Goal: Task Accomplishment & Management: Use online tool/utility

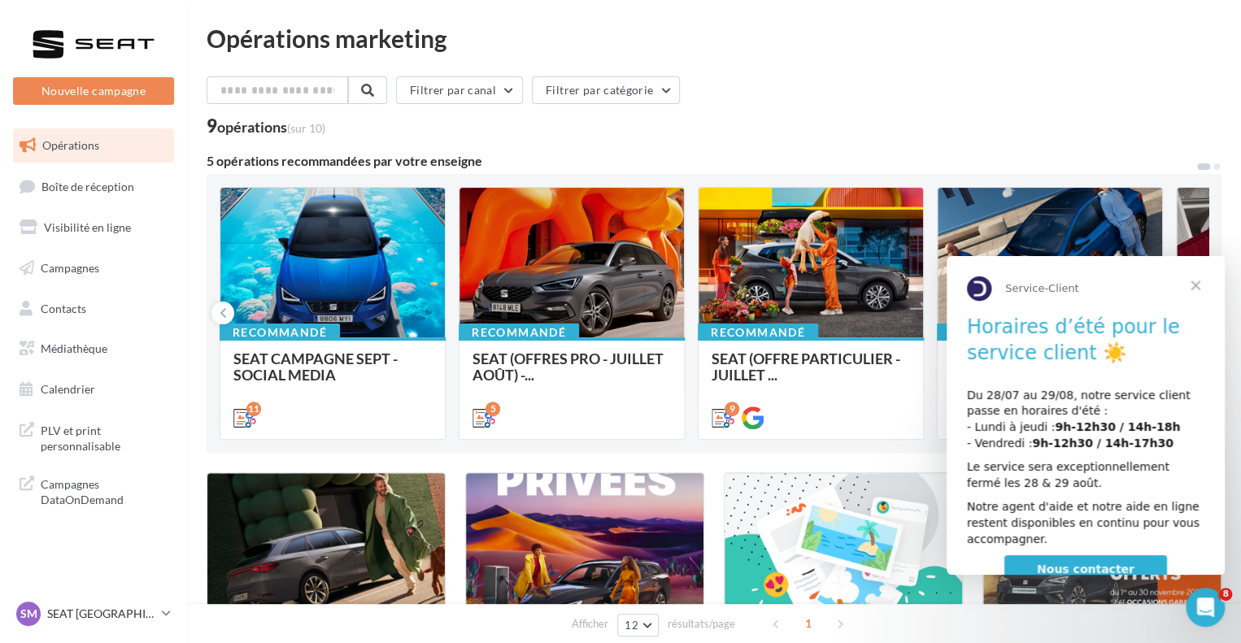
click at [1204, 286] on span "Fermer" at bounding box center [1196, 285] width 59 height 59
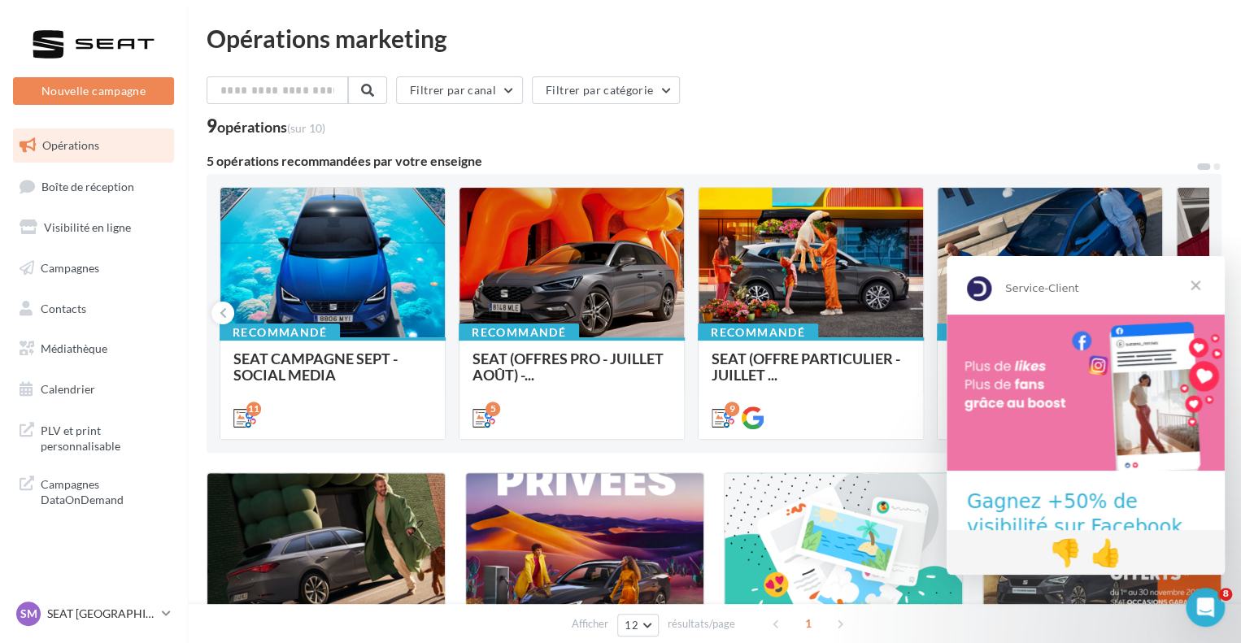
click at [1198, 285] on span "Fermer" at bounding box center [1196, 285] width 59 height 59
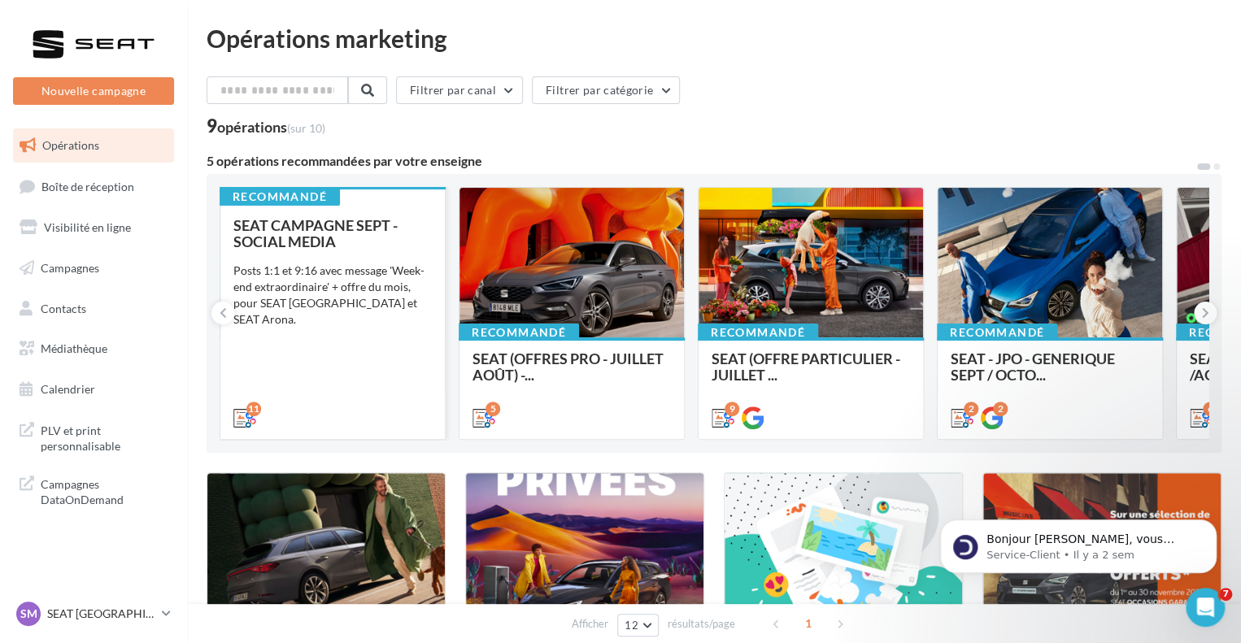
click at [317, 286] on div "Posts 1:1 et 9:16 avec message 'Week-end extraordinaire' + offre du mois, pour …" at bounding box center [332, 295] width 198 height 65
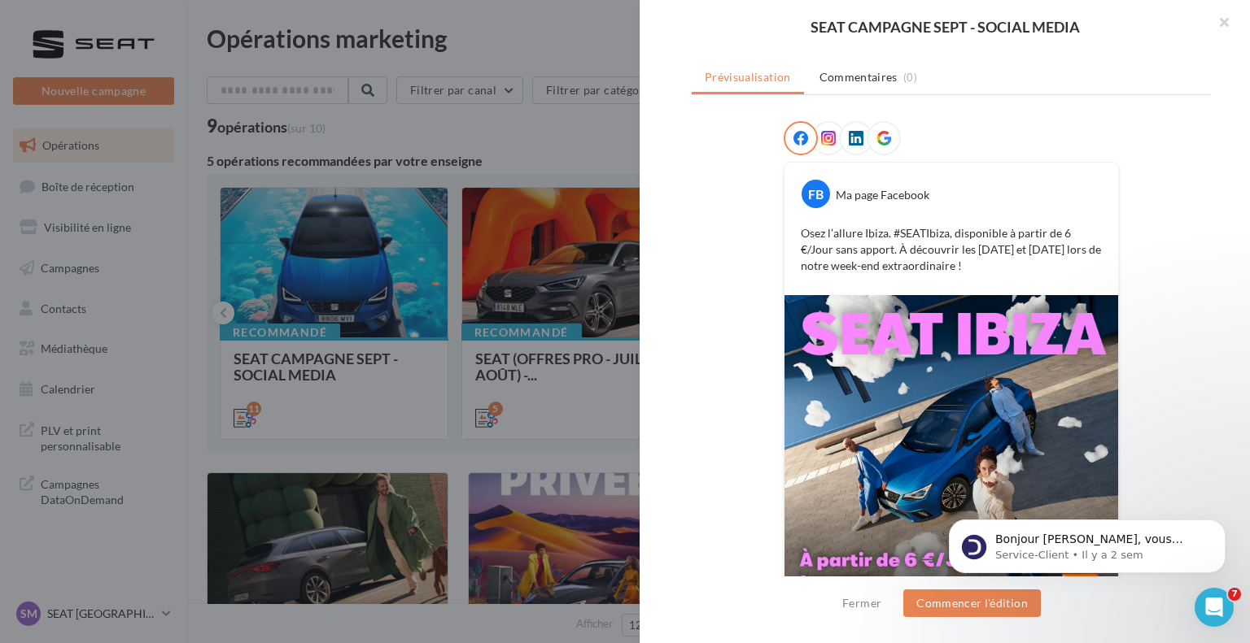
scroll to position [15, 0]
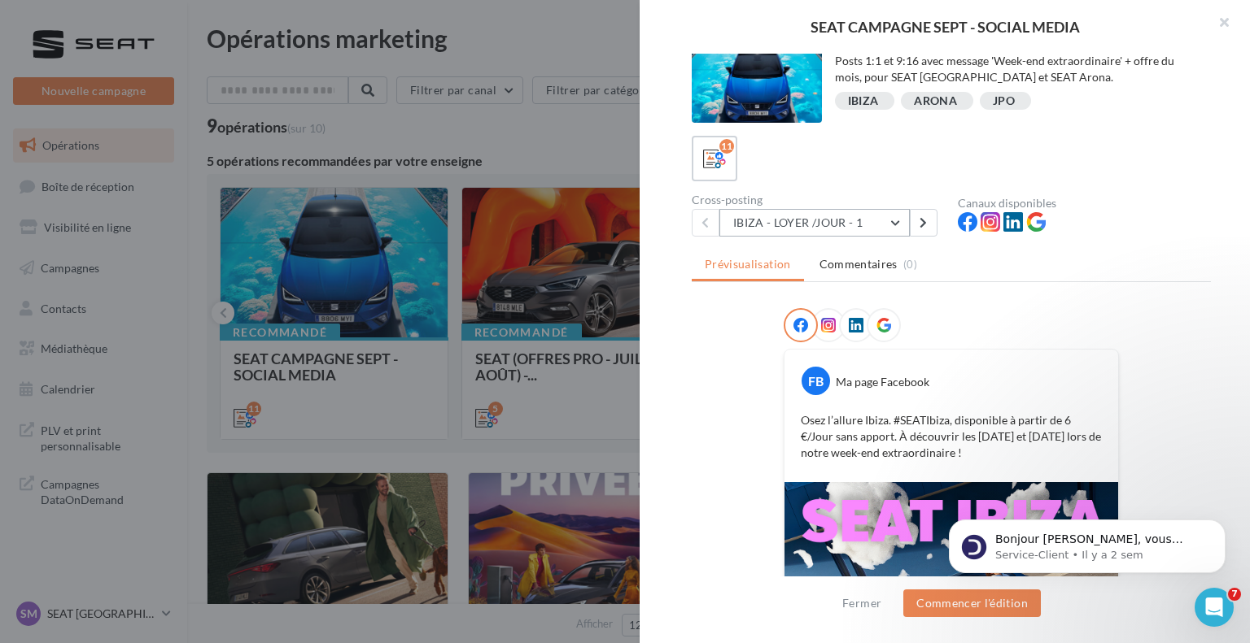
click at [864, 217] on button "IBIZA - LOYER /JOUR - 1" at bounding box center [814, 223] width 190 height 28
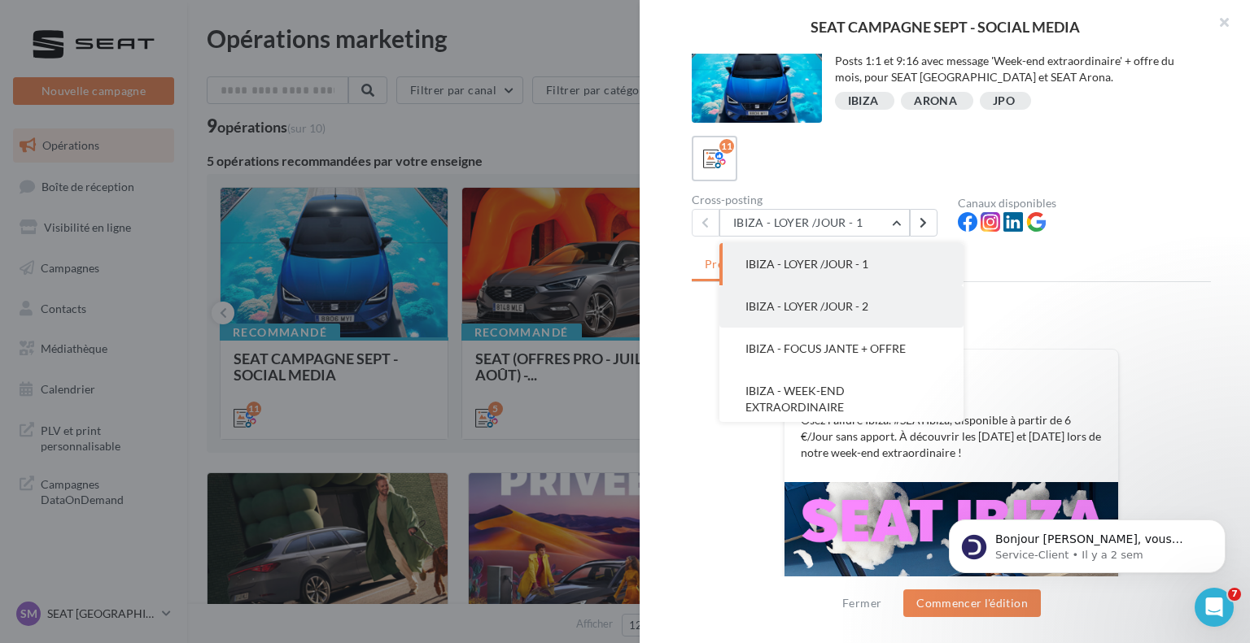
click at [861, 308] on span "IBIZA - LOYER /JOUR - 2" at bounding box center [806, 306] width 123 height 14
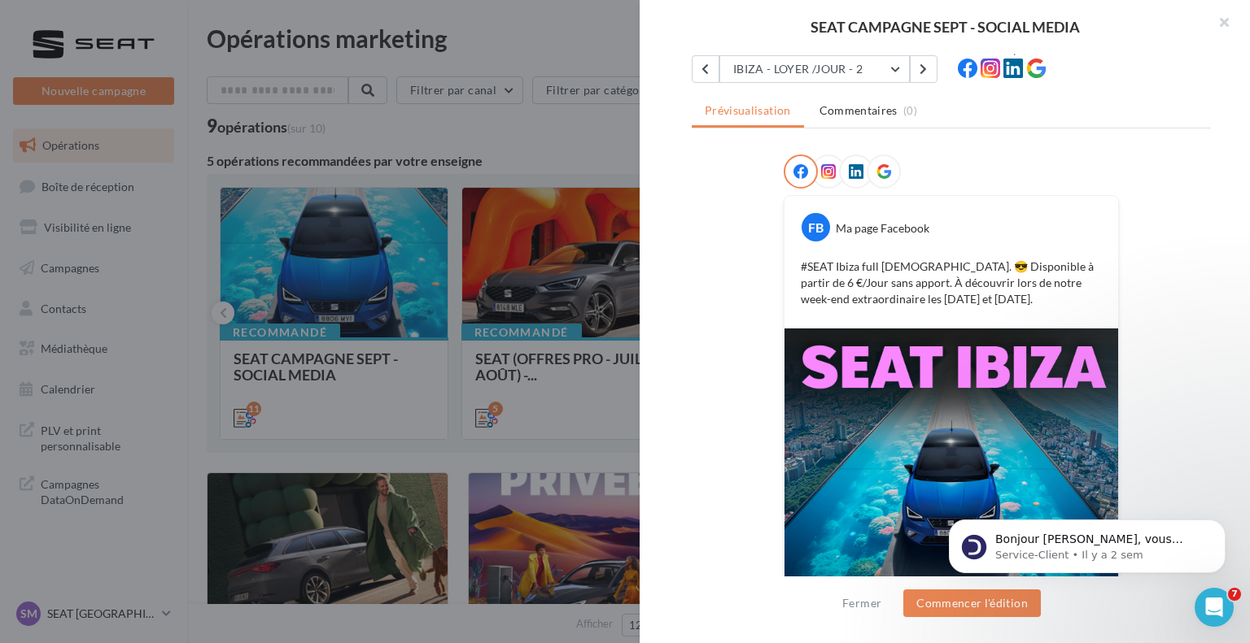
scroll to position [0, 0]
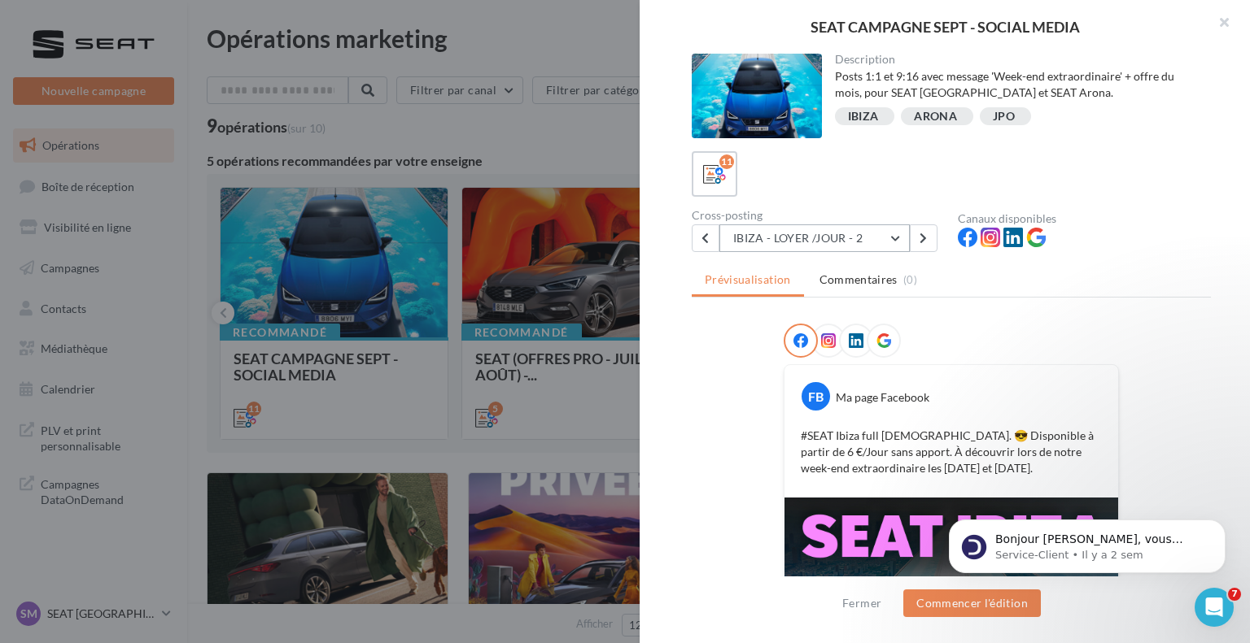
click at [879, 229] on button "IBIZA - LOYER /JOUR - 2" at bounding box center [814, 239] width 190 height 28
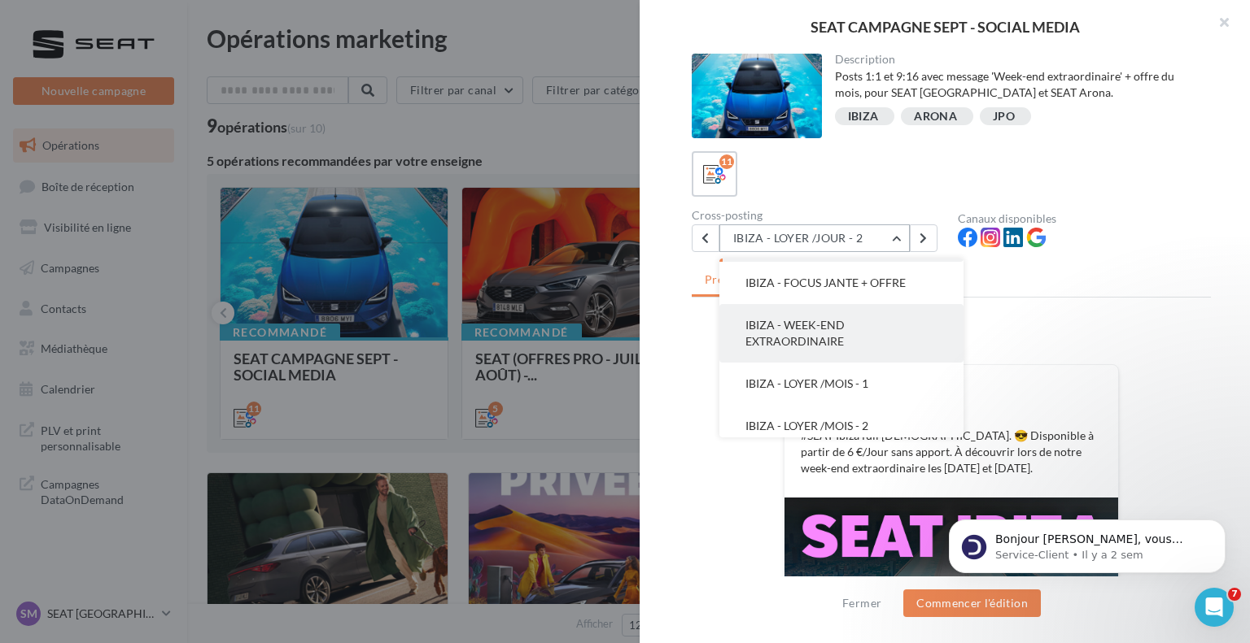
scroll to position [163, 0]
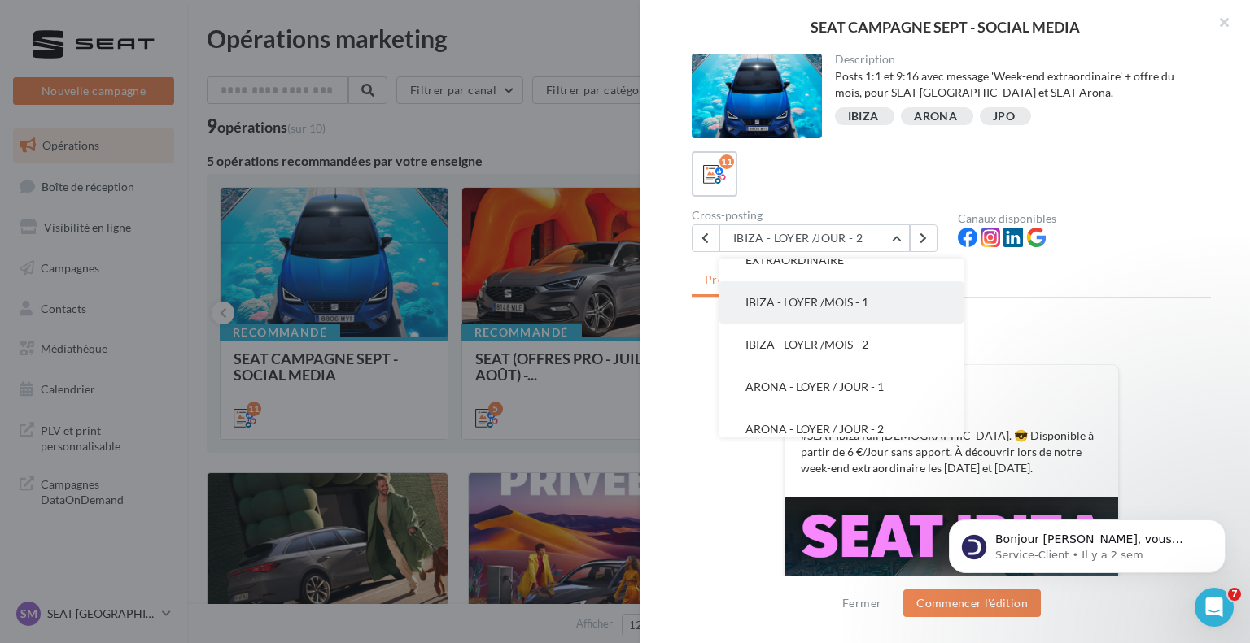
click at [857, 312] on button "IBIZA - LOYER /MOIS - 1" at bounding box center [841, 302] width 244 height 42
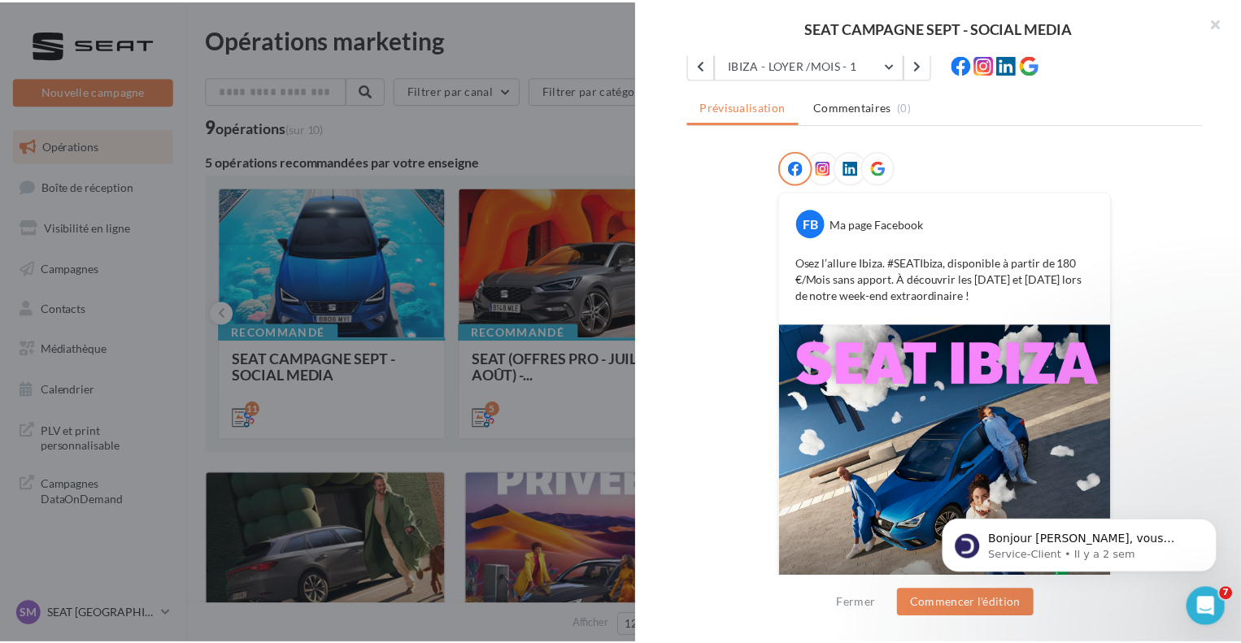
scroll to position [260, 0]
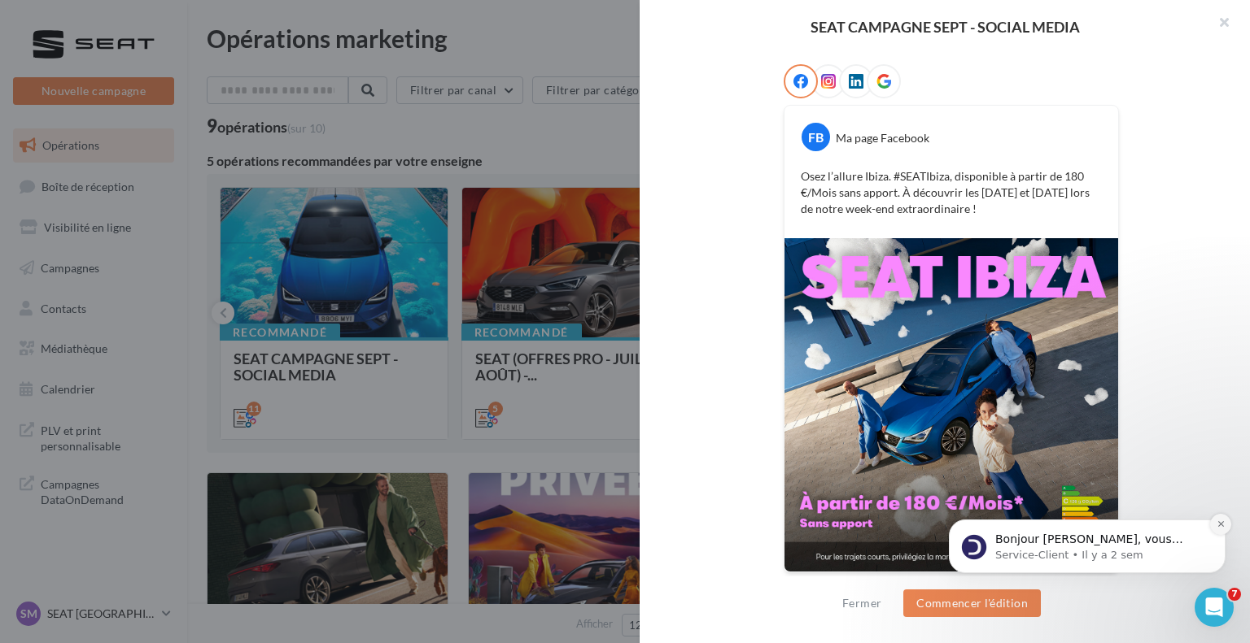
click at [1217, 517] on button "Dismiss notification" at bounding box center [1220, 524] width 21 height 21
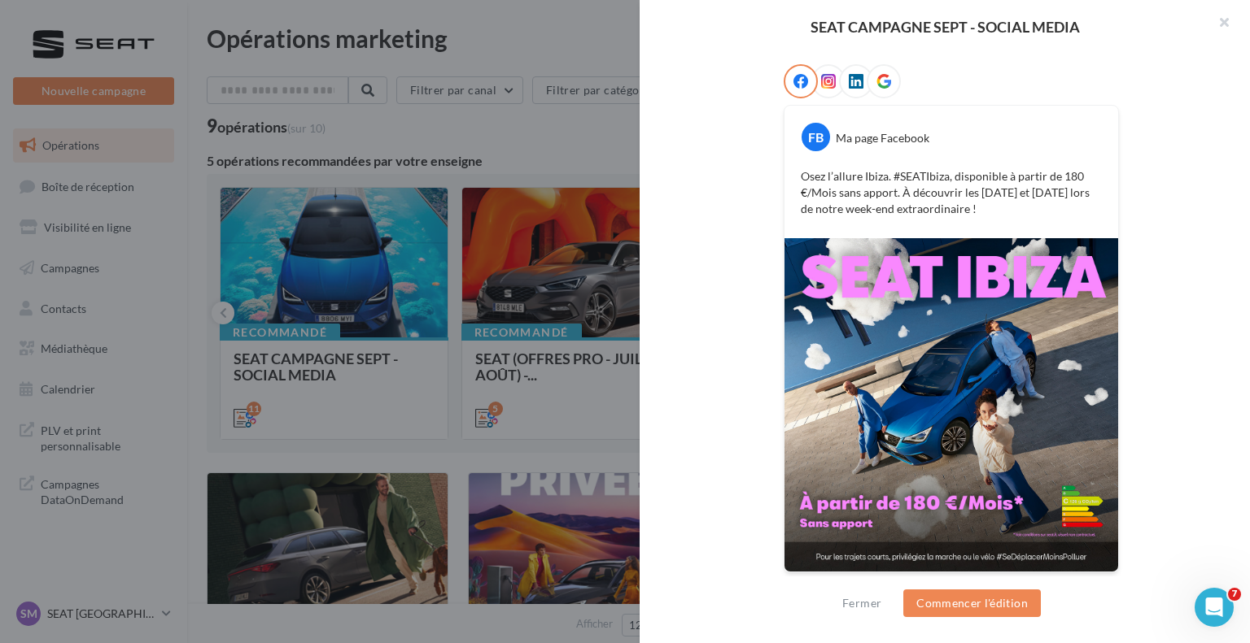
click at [636, 290] on div "SEAT CAMPAGNE SEPT - SOCIAL MEDIA Description Posts 1:1 et 9:16 avec message 'W…" at bounding box center [625, 321] width 1250 height 643
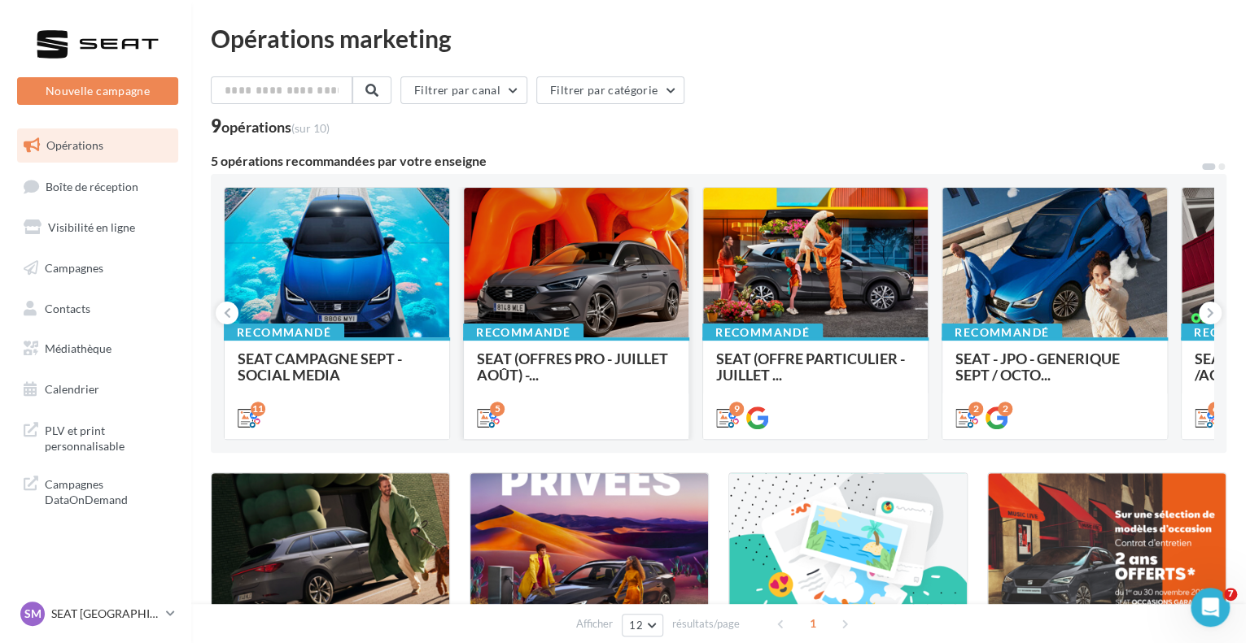
scroll to position [163, 0]
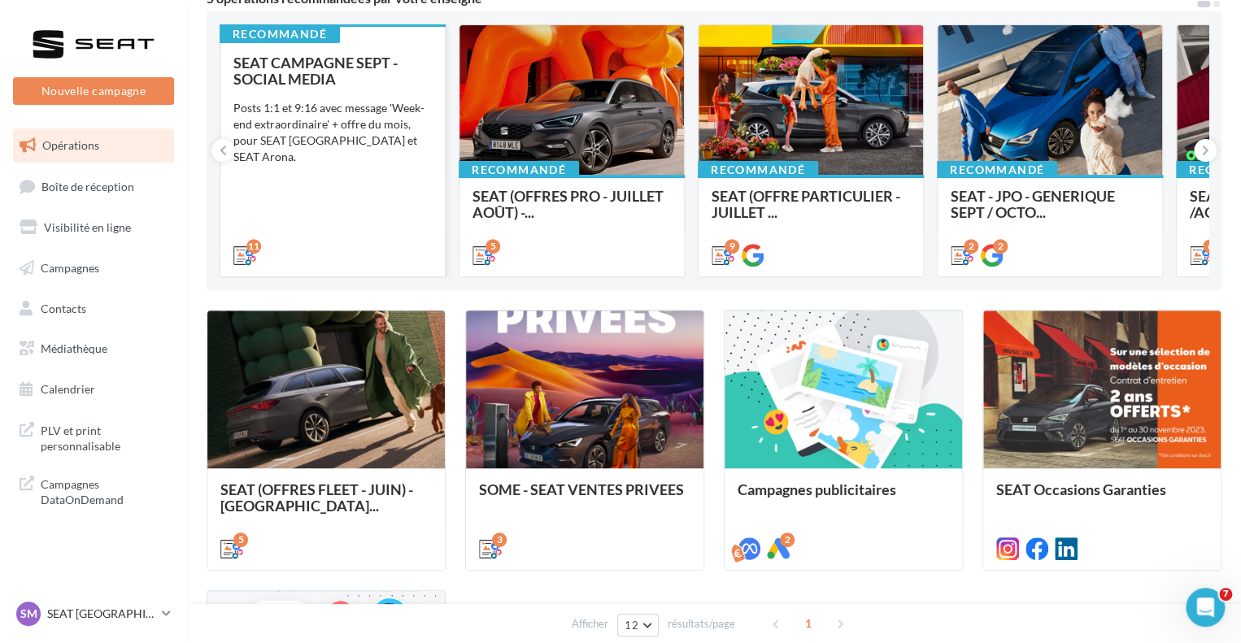
click at [406, 187] on div "SEAT CAMPAGNE SEPT - SOCIAL MEDIA Posts 1:1 et 9:16 avec message 'Week-end extr…" at bounding box center [332, 158] width 198 height 207
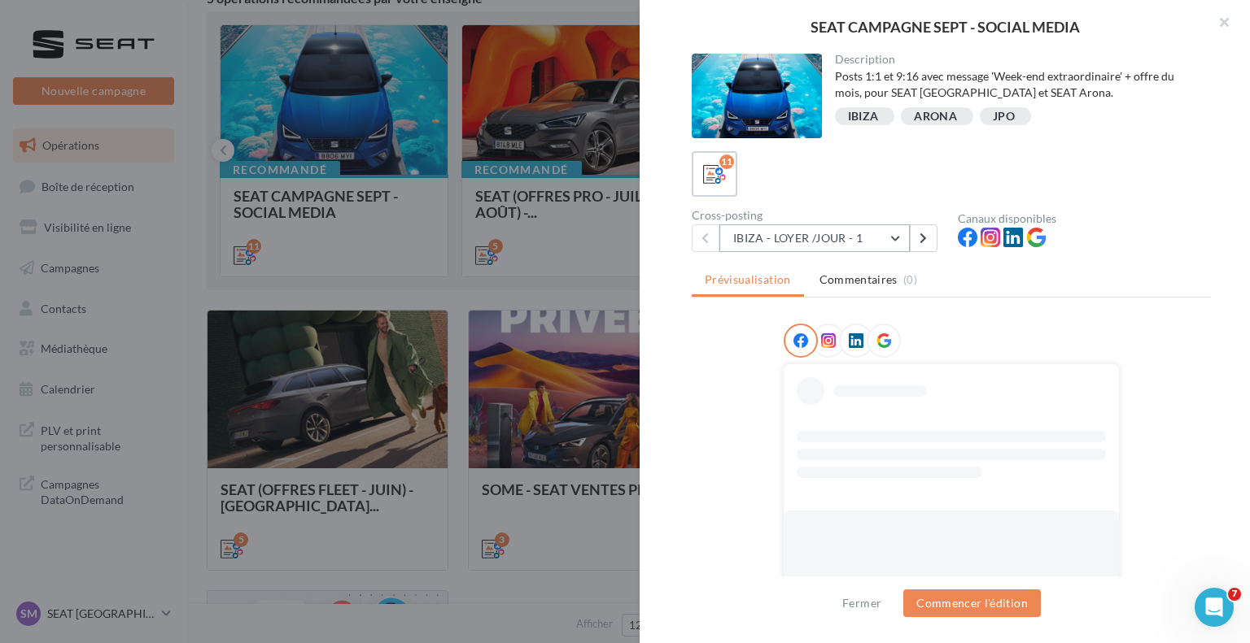
click at [875, 241] on button "IBIZA - LOYER /JOUR - 1" at bounding box center [814, 239] width 190 height 28
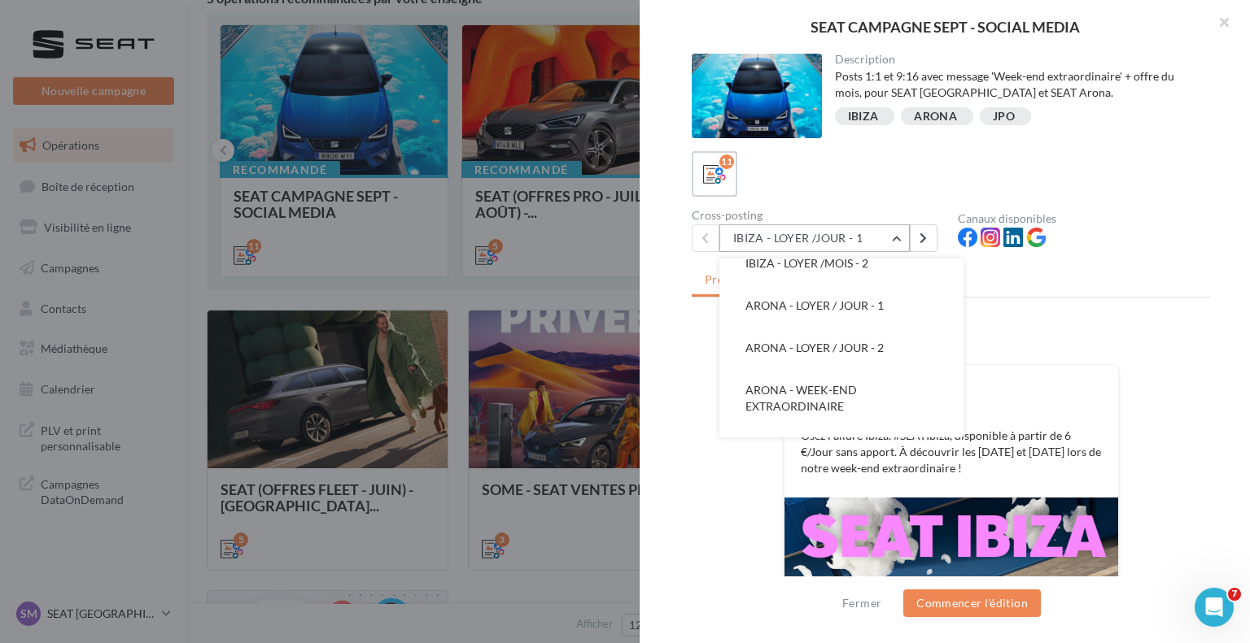
scroll to position [319, 0]
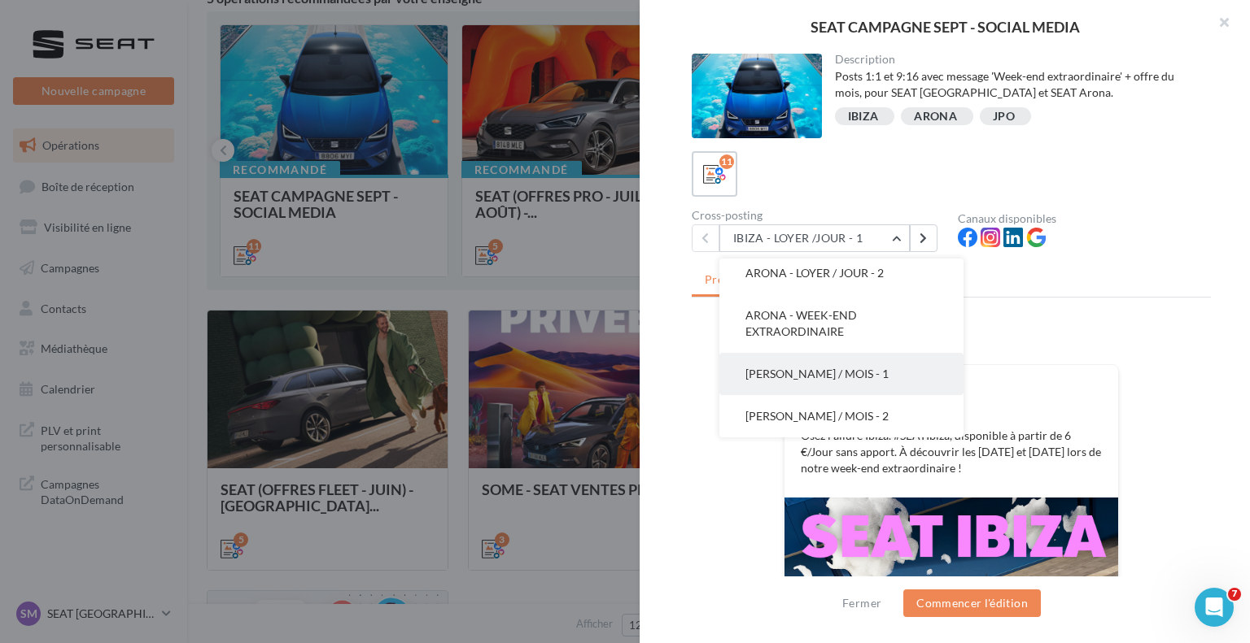
click at [888, 373] on button "ARONA - LOYER / MOIS - 1" at bounding box center [841, 374] width 244 height 42
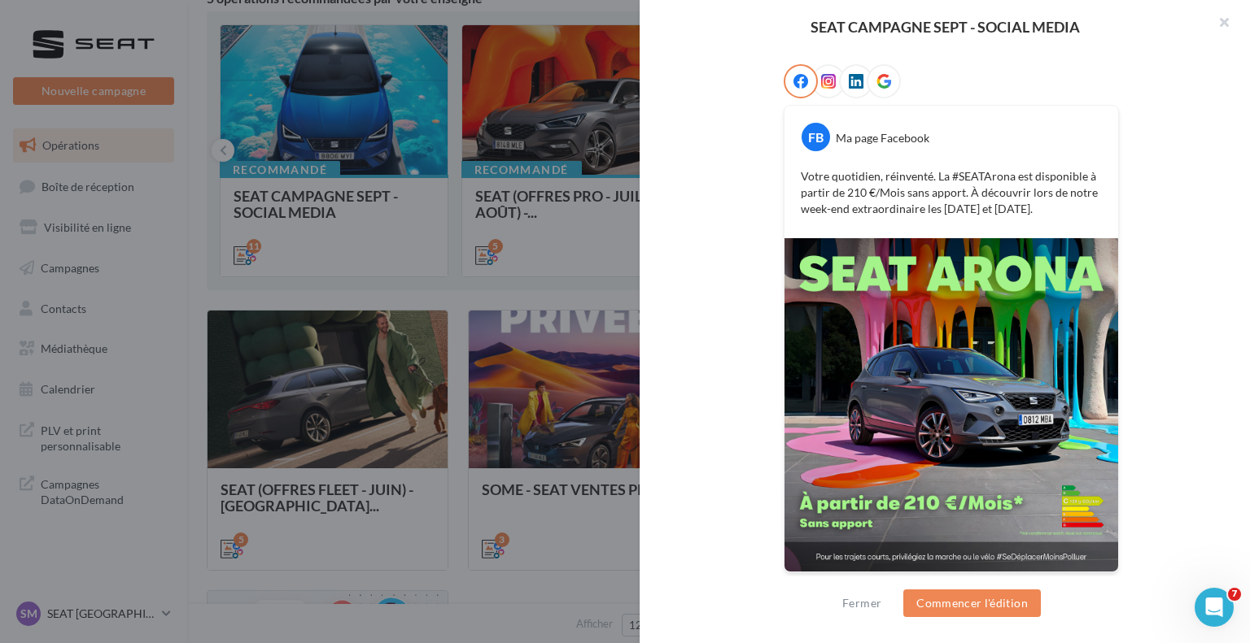
scroll to position [97, 0]
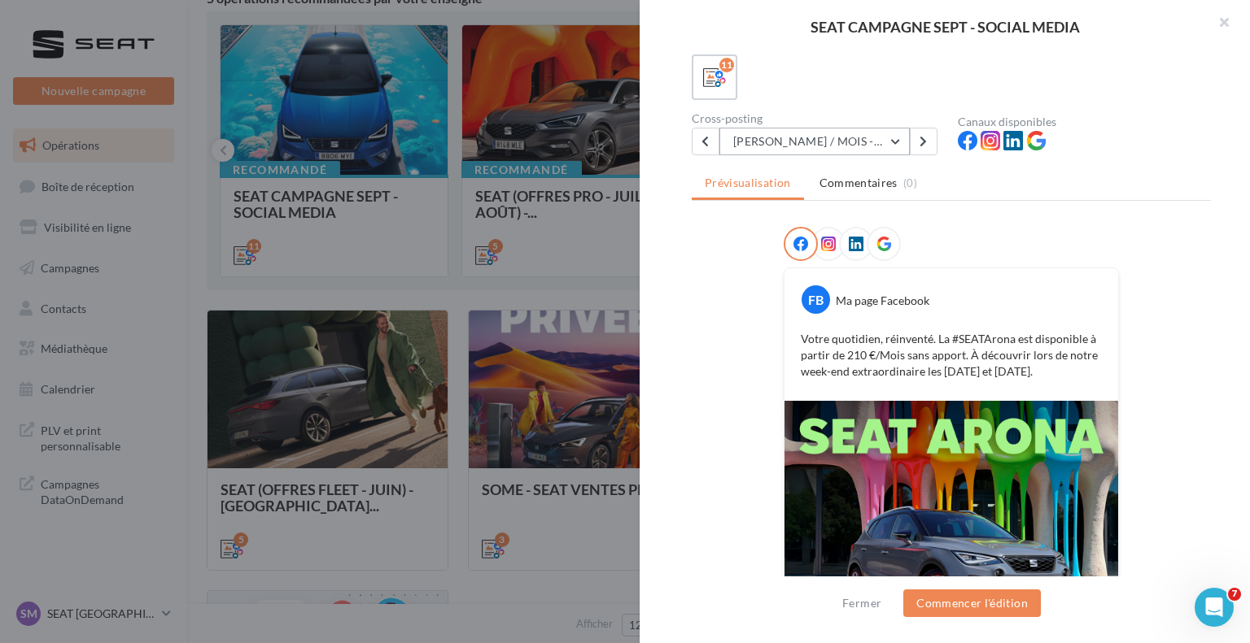
click at [869, 146] on button "ARONA - LOYER / MOIS - 1" at bounding box center [814, 142] width 190 height 28
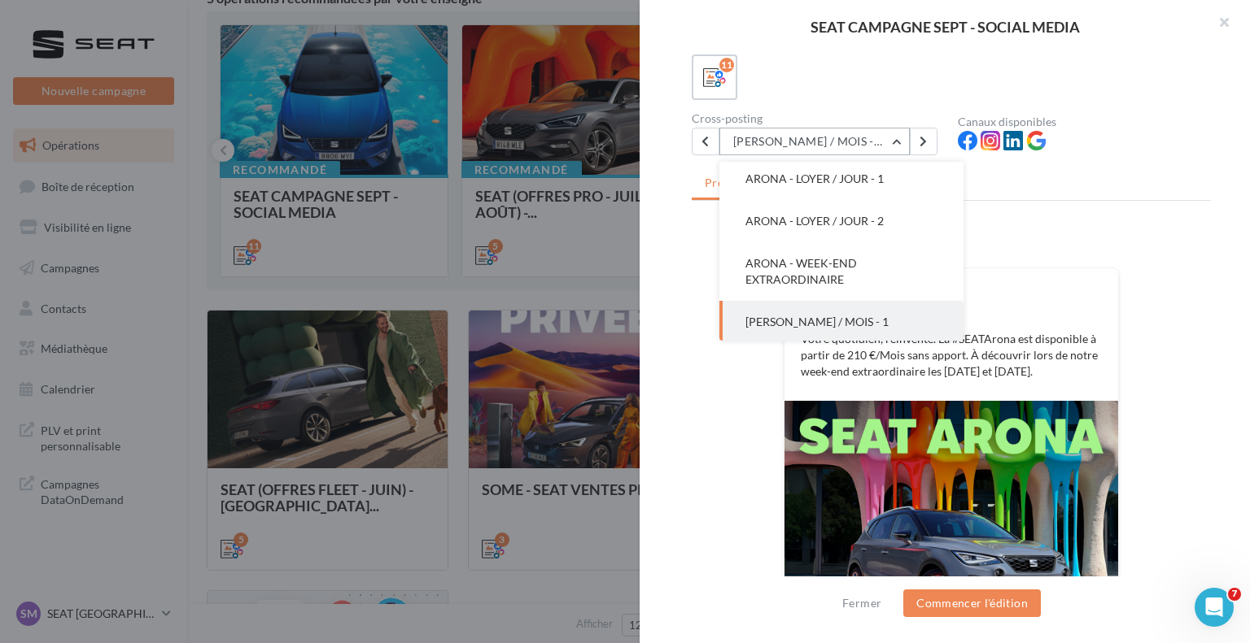
scroll to position [238, 0]
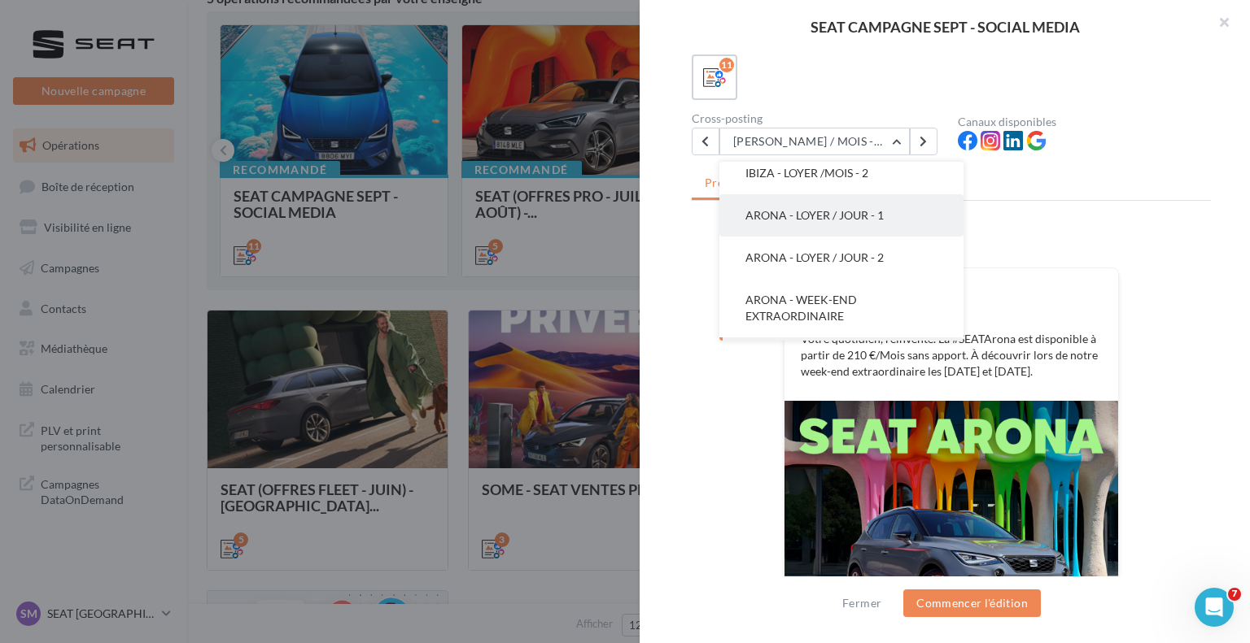
click at [824, 227] on button "ARONA - LOYER / JOUR - 1" at bounding box center [841, 215] width 244 height 42
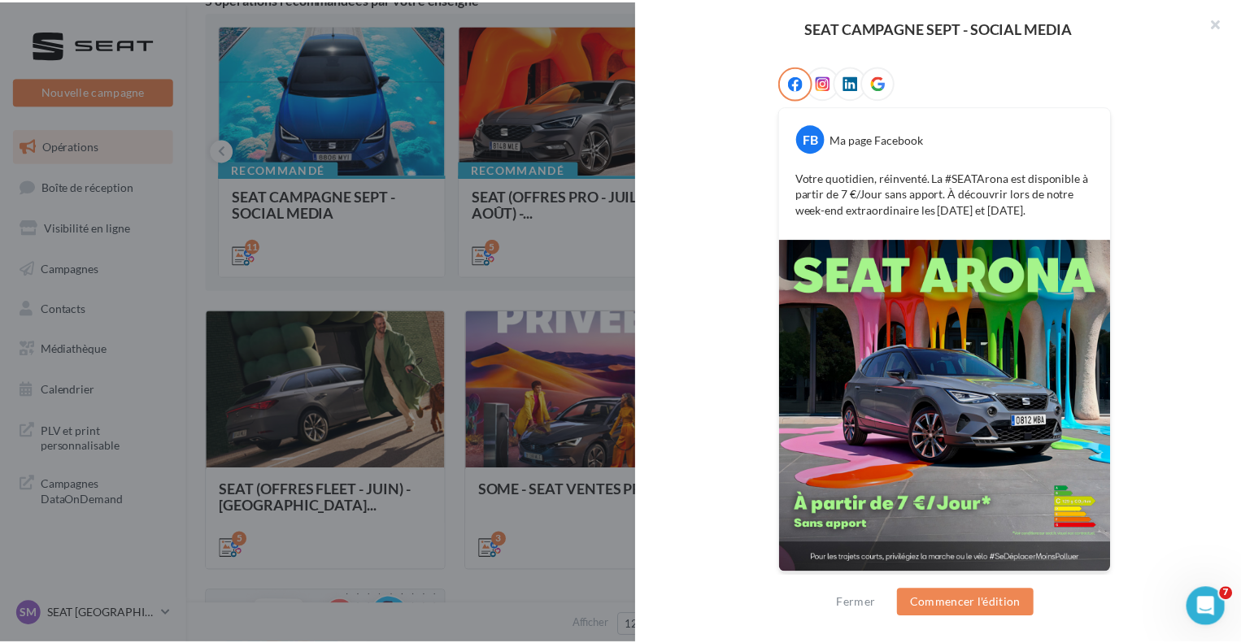
scroll to position [260, 0]
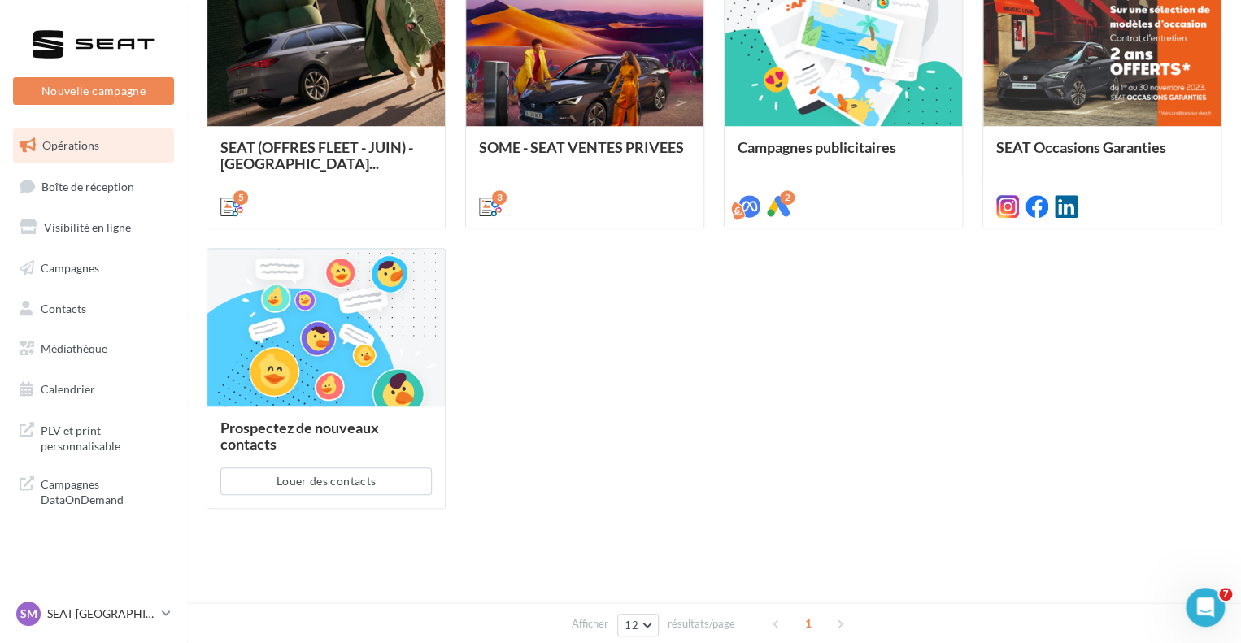
scroll to position [0, 0]
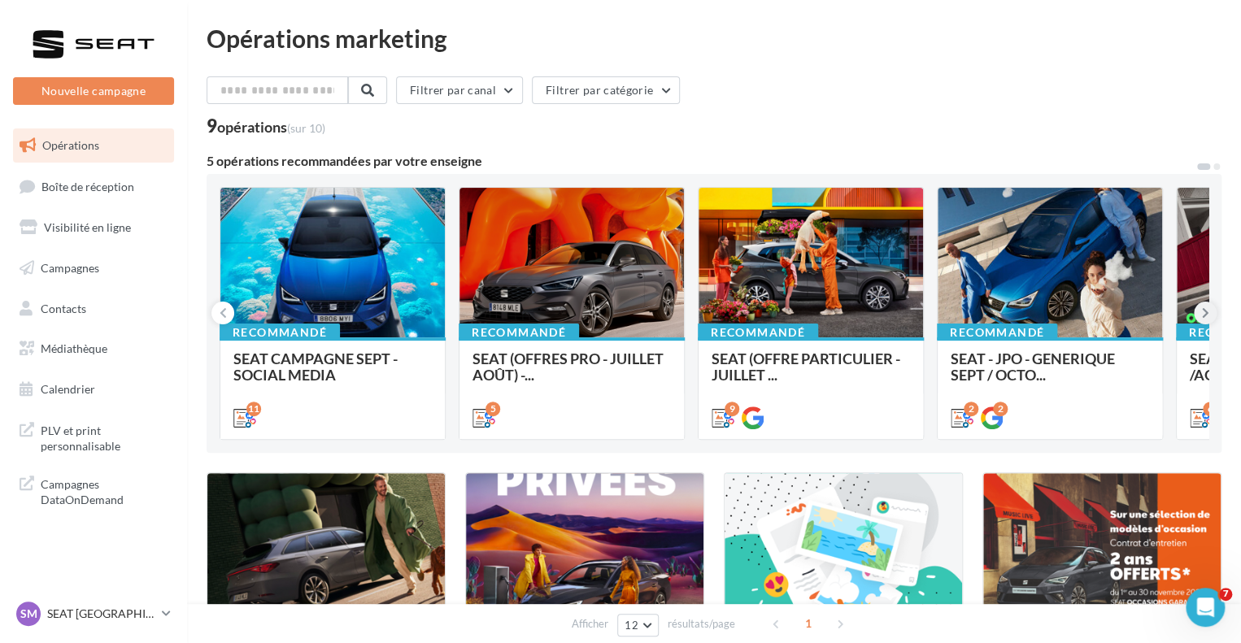
click at [1196, 308] on button at bounding box center [1205, 313] width 23 height 23
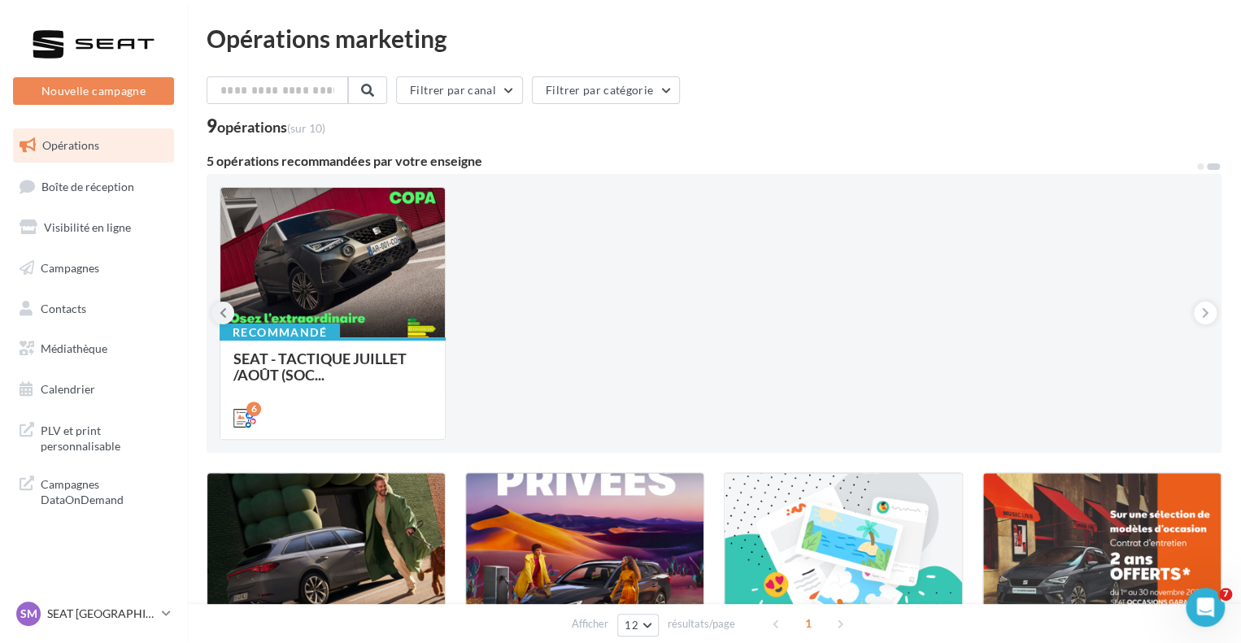
click at [225, 321] on button at bounding box center [223, 313] width 23 height 23
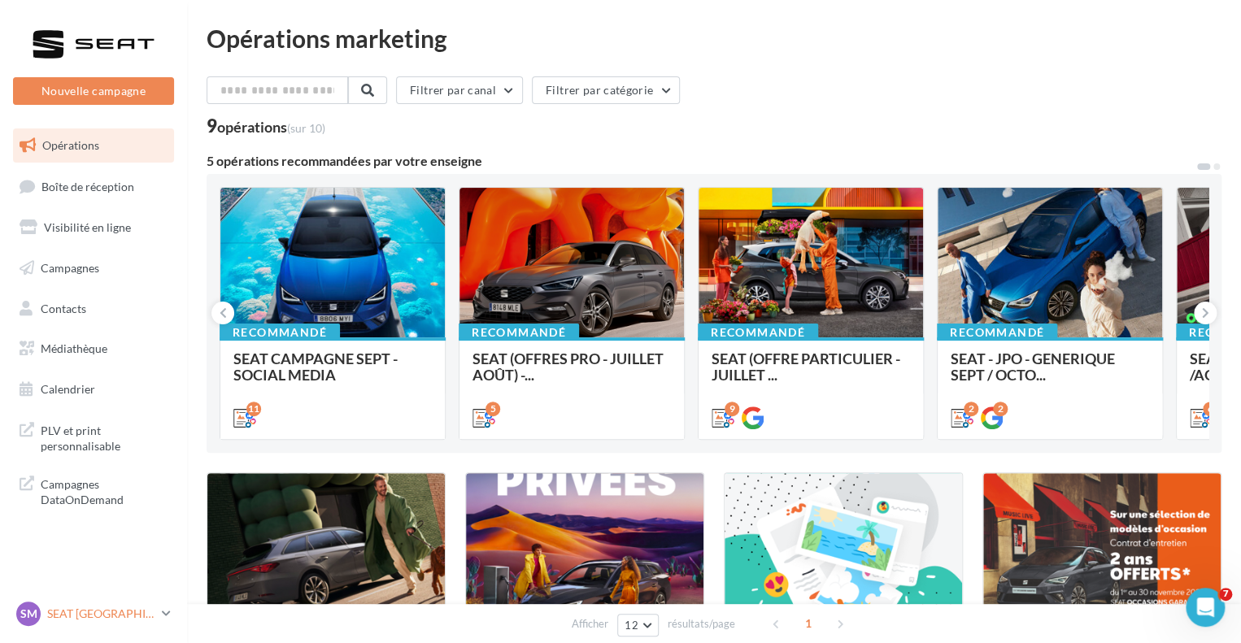
click at [68, 618] on p "SEAT MONTPELLIER" at bounding box center [101, 614] width 108 height 16
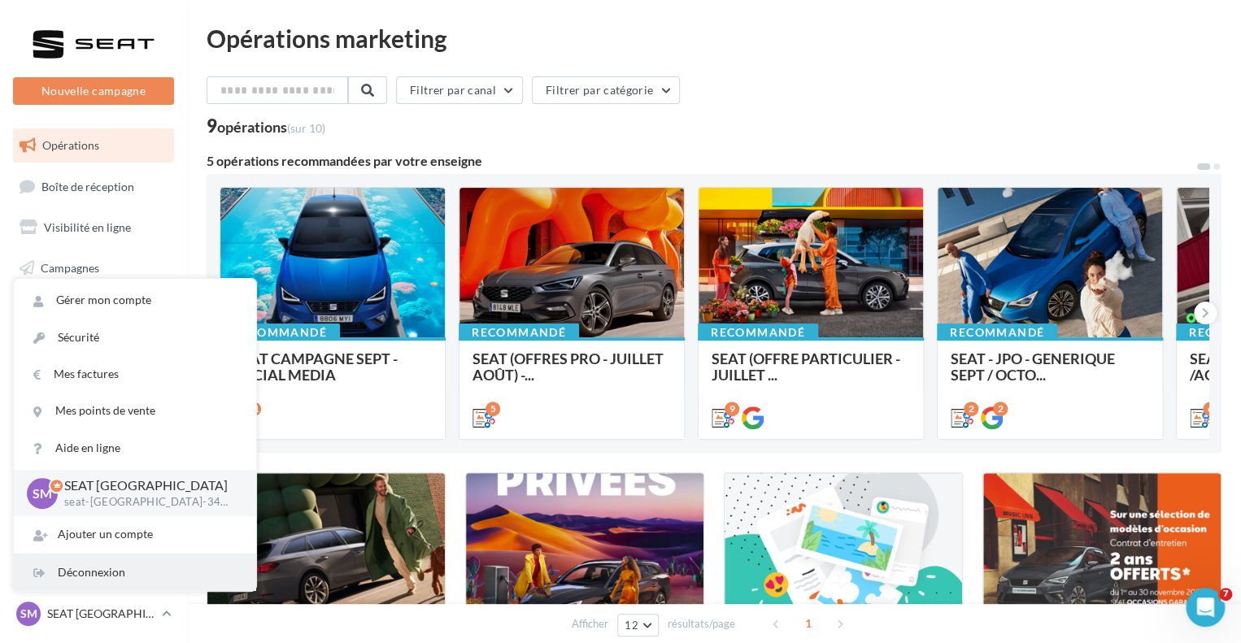
click at [76, 572] on div "Déconnexion" at bounding box center [135, 573] width 242 height 37
